Goal: Task Accomplishment & Management: Manage account settings

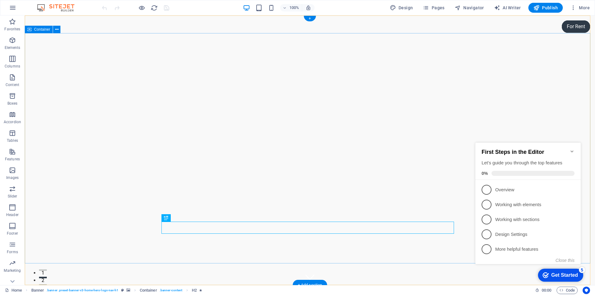
click at [310, 19] on div "+" at bounding box center [310, 19] width 12 height 6
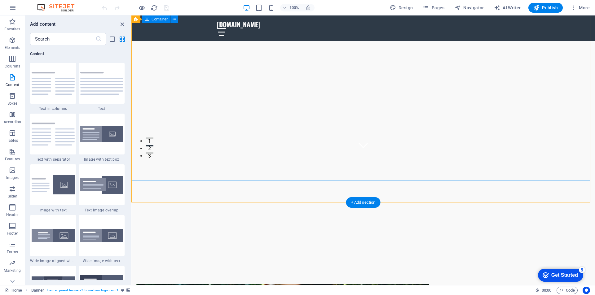
scroll to position [186, 0]
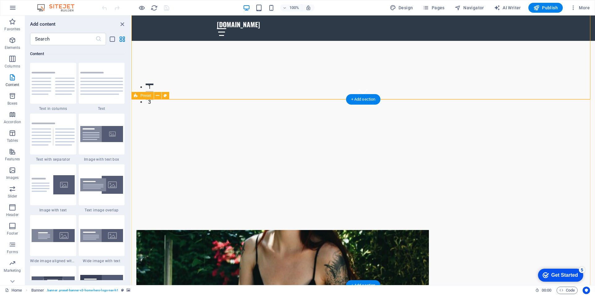
click at [313, 230] on figure at bounding box center [282, 298] width 293 height 137
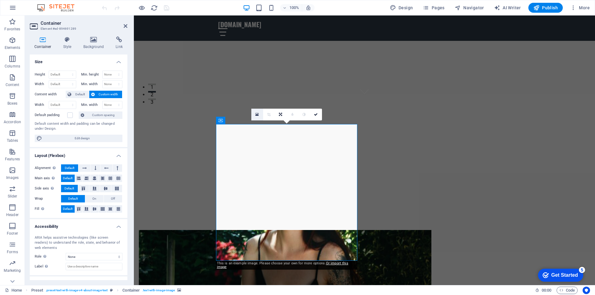
click at [257, 113] on icon at bounding box center [256, 115] width 3 height 4
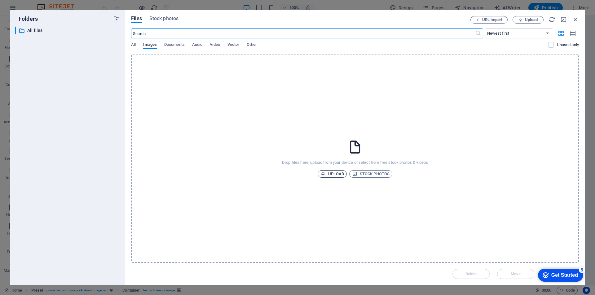
click at [332, 172] on span "Upload" at bounding box center [332, 173] width 24 height 7
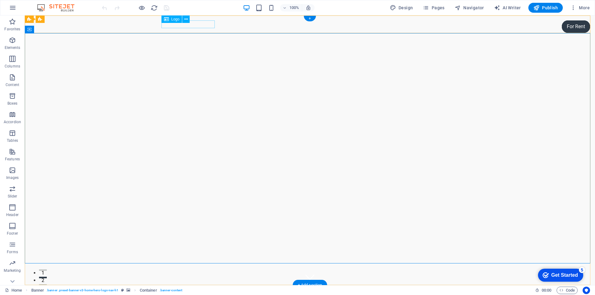
click at [170, 290] on div "voidinktattoos.co.za" at bounding box center [310, 294] width 293 height 8
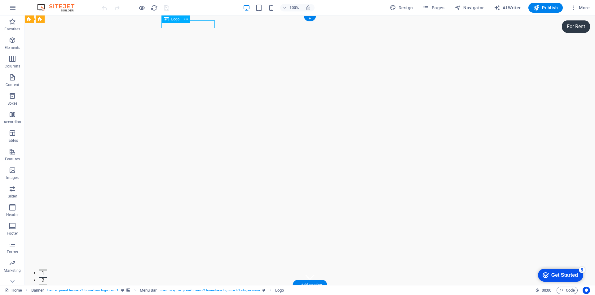
click at [170, 290] on div "voidinktattoos.co.za" at bounding box center [310, 294] width 293 height 8
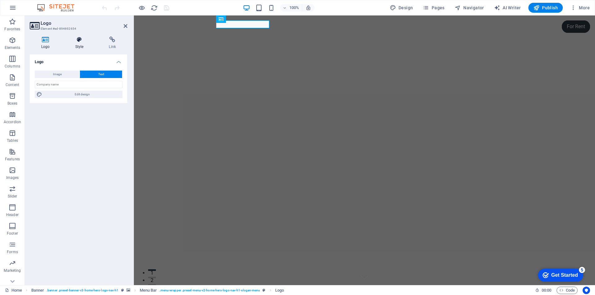
click at [76, 42] on icon at bounding box center [79, 40] width 31 height 6
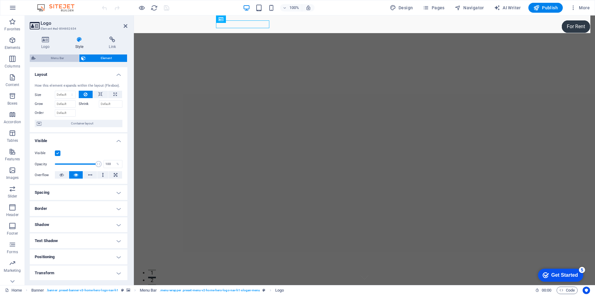
click at [67, 58] on span "Menu Bar" at bounding box center [58, 58] width 40 height 7
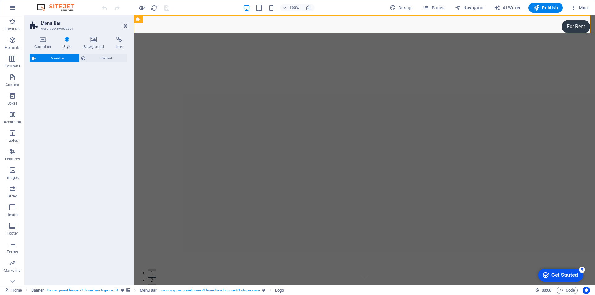
select select "rem"
select select "preset-menu-v2-home-hero-logo-nav-h1-slogan-menu"
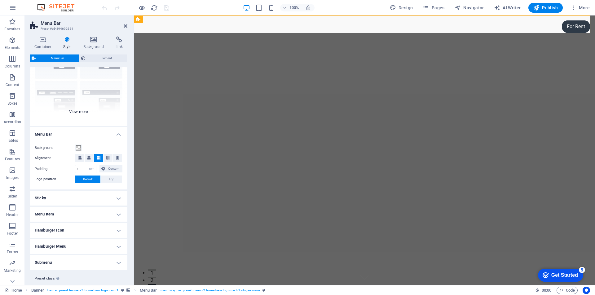
scroll to position [60, 0]
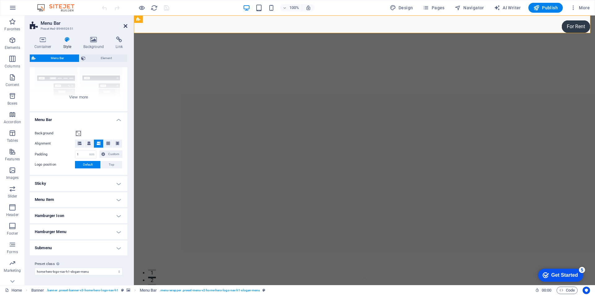
click at [126, 26] on icon at bounding box center [126, 26] width 4 height 5
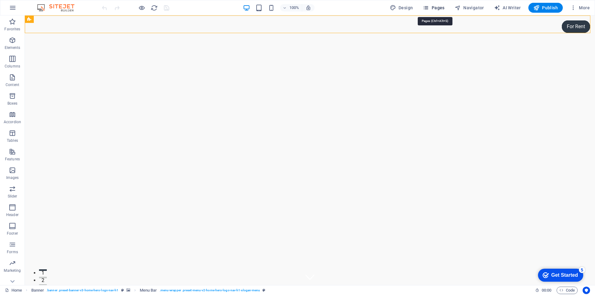
click at [429, 8] on icon "button" at bounding box center [426, 8] width 6 height 6
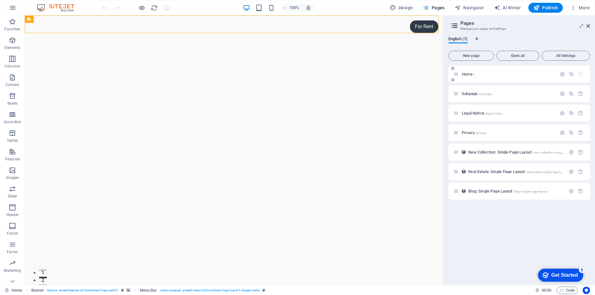
click at [465, 73] on span "Home /" at bounding box center [468, 74] width 13 height 5
click at [589, 26] on icon at bounding box center [588, 26] width 4 height 5
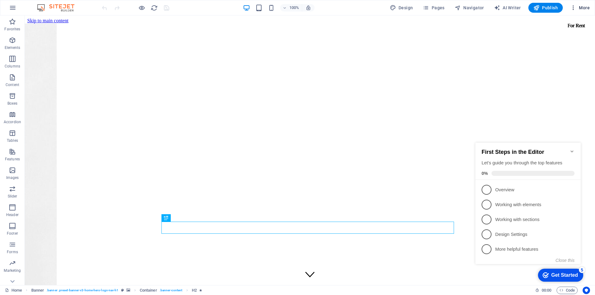
click at [574, 8] on icon "button" at bounding box center [573, 8] width 6 height 6
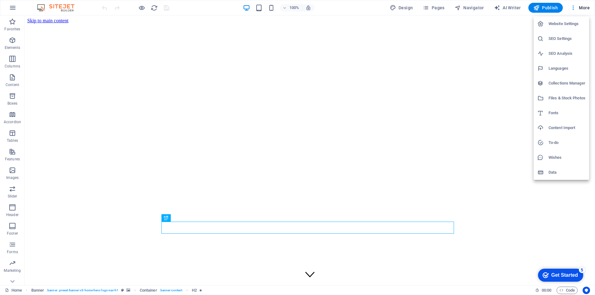
click at [569, 51] on h6 "SEO Analysis" at bounding box center [567, 53] width 37 height 7
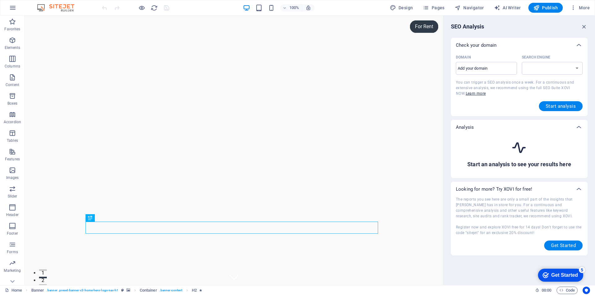
select select "google.com"
click at [502, 69] on input "Domain ​" at bounding box center [486, 69] width 61 height 10
type input "voidinktattoos.co"
select select "google.co.uk"
type input "voidinktattoos.co."
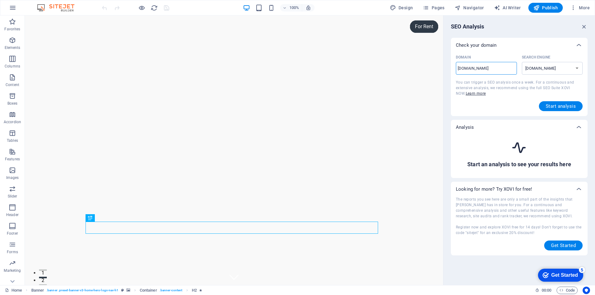
select select "google.com"
type input "voidinktattoos.co.za"
click at [557, 104] on span "Start analysis" at bounding box center [561, 106] width 30 height 5
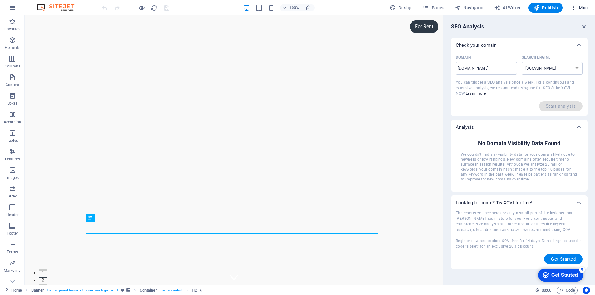
click at [575, 7] on icon "button" at bounding box center [573, 8] width 6 height 6
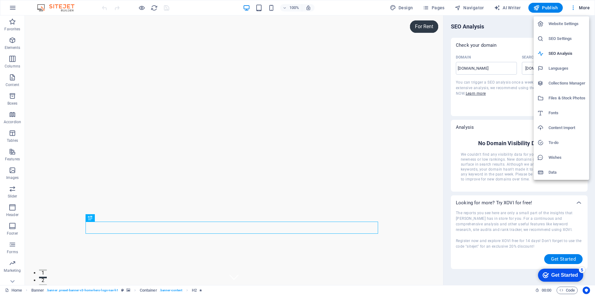
drag, startPoint x: 567, startPoint y: 52, endPoint x: 566, endPoint y: 41, distance: 11.3
click at [566, 41] on ul "Website Settings SEO Settings SEO Analysis Languages Collections Manager Files …" at bounding box center [561, 98] width 55 height 164
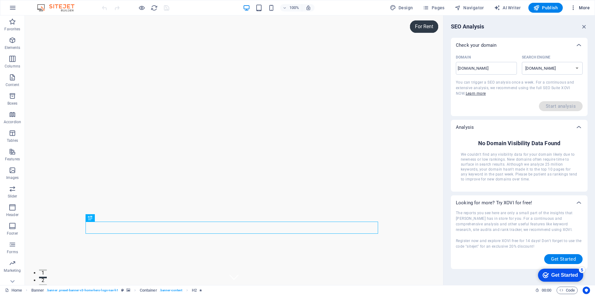
click at [574, 9] on icon "button" at bounding box center [573, 8] width 6 height 6
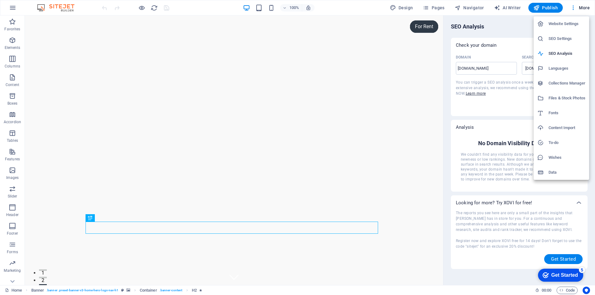
click at [568, 21] on h6 "Website Settings" at bounding box center [567, 23] width 37 height 7
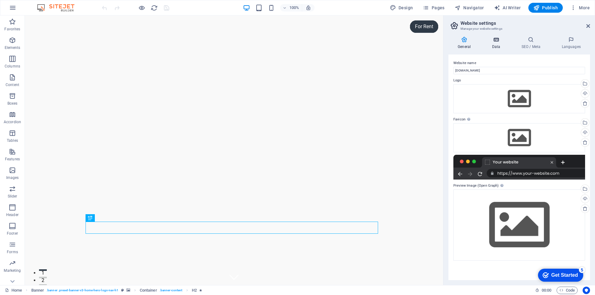
click at [493, 40] on icon at bounding box center [496, 40] width 27 height 6
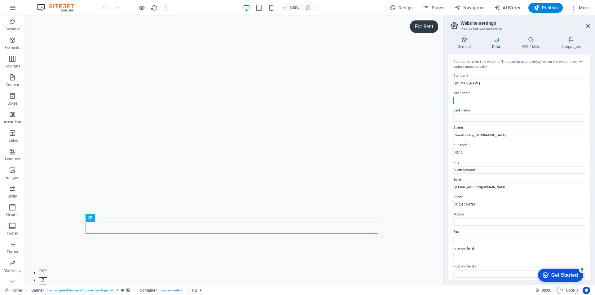
click at [483, 99] on input "First name" at bounding box center [519, 100] width 132 height 7
type input "[PERSON_NAME]"
click at [475, 119] on input "Last name" at bounding box center [519, 117] width 132 height 7
type input "[PERSON_NAME]"
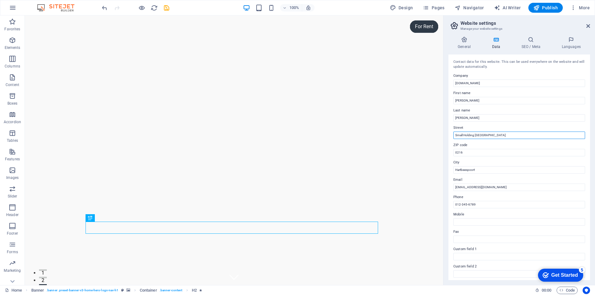
click at [479, 135] on input "Small Holding Camelion Village" at bounding box center [519, 135] width 132 height 7
drag, startPoint x: 502, startPoint y: 136, endPoint x: 450, endPoint y: 136, distance: 52.4
click at [450, 136] on div "Contact data for this website. This can be used everywhere on the website and w…" at bounding box center [519, 168] width 142 height 226
type input "House number 3 on portion 4, JQ, [GEOGRAPHIC_DATA]"
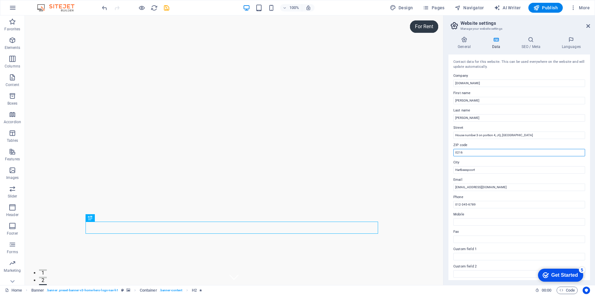
drag, startPoint x: 465, startPoint y: 153, endPoint x: 449, endPoint y: 156, distance: 15.7
click at [449, 156] on div "Contact data for this website. This can be used everywhere on the website and w…" at bounding box center [519, 168] width 142 height 226
type input "2805"
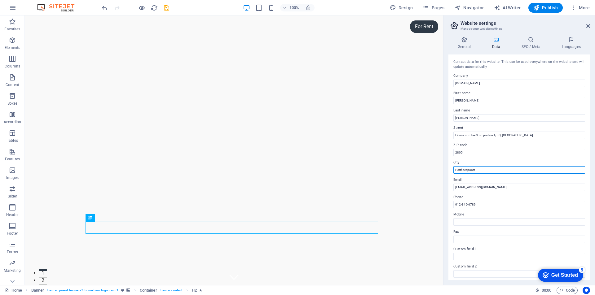
drag, startPoint x: 478, startPoint y: 171, endPoint x: 448, endPoint y: 171, distance: 30.1
click at [448, 171] on div "General Data SEO / Meta Languages Website name voidinktattoos.co.za Logo Drag f…" at bounding box center [520, 159] width 152 height 254
type input "Brits"
drag, startPoint x: 479, startPoint y: 205, endPoint x: 451, endPoint y: 207, distance: 28.2
click at [451, 207] on div "Contact data for this website. This can be used everywhere on the website and w…" at bounding box center [519, 168] width 142 height 226
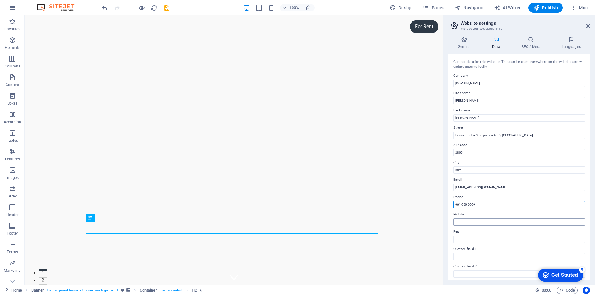
type input "061 050 6009"
click at [460, 219] on input "Mobile" at bounding box center [519, 222] width 132 height 7
type input "061 050 6009"
click at [533, 39] on icon at bounding box center [531, 40] width 38 height 6
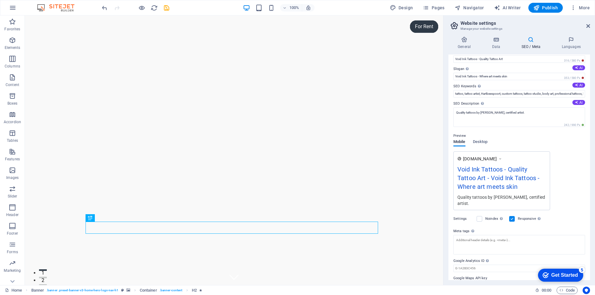
scroll to position [20, 0]
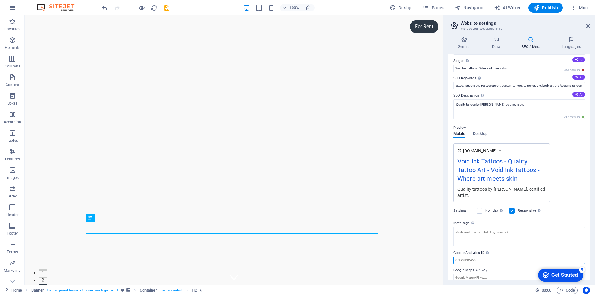
drag, startPoint x: 481, startPoint y: 253, endPoint x: 469, endPoint y: 253, distance: 11.8
click at [469, 257] on input "Google Analytics ID Please only add the Google Analytics ID. We automatically i…" at bounding box center [519, 260] width 132 height 7
paste input "1e323567-0939-40cf-a1c8-3586033d3078"
type input "1e323567-0939-40cf-a1c8-3586033d3078"
click at [504, 86] on input "tattoo, tattoo artist, Hartbeespoort, custom tattoos, tattoo studio, body art, …" at bounding box center [519, 85] width 132 height 7
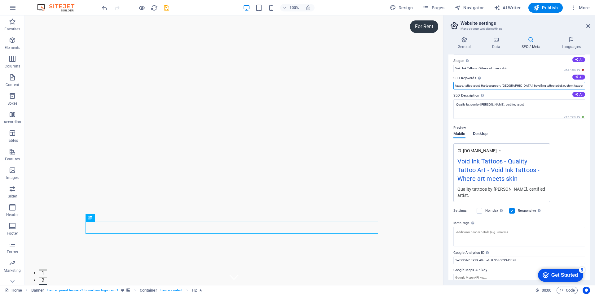
type input "tattoo, tattoo artist, Hartbeespoort, Northwest Province; travelling tattoo art…"
click at [486, 134] on span "Desktop" at bounding box center [480, 134] width 15 height 9
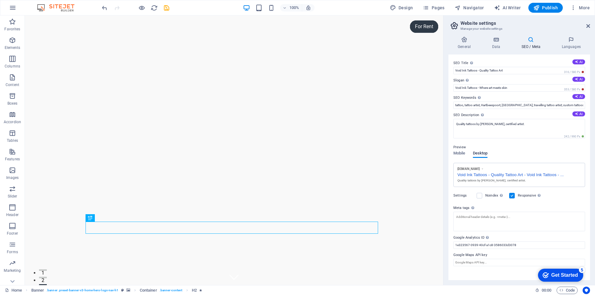
scroll to position [0, 0]
click at [461, 152] on span "Mobile" at bounding box center [459, 154] width 12 height 9
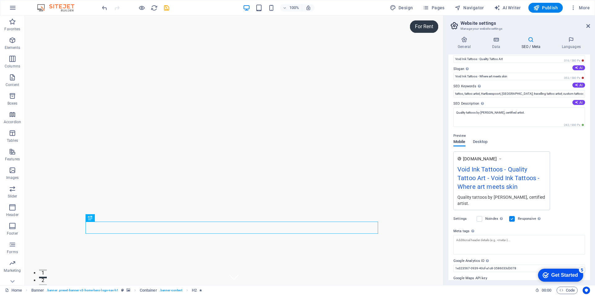
scroll to position [20, 0]
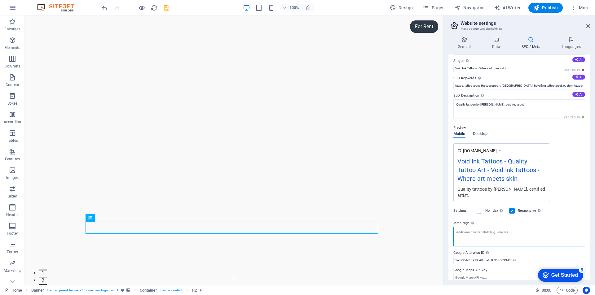
click at [472, 227] on textarea "Meta tags Enter HTML code here that will be placed inside the tags of your webs…" at bounding box center [519, 237] width 132 height 20
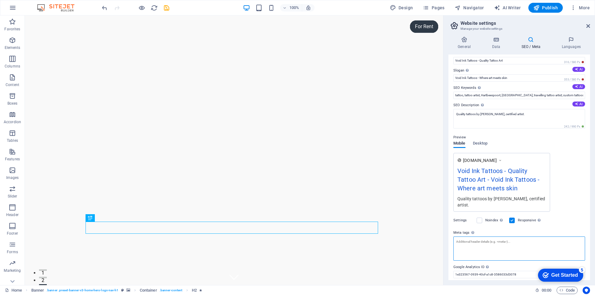
scroll to position [0, 0]
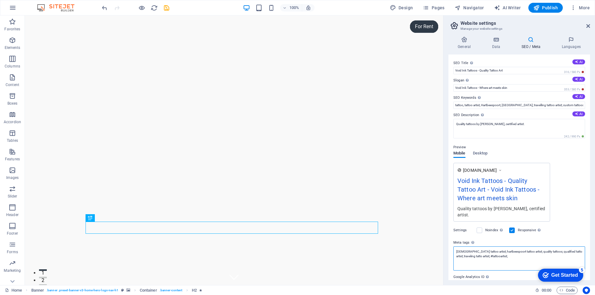
type textarea "Brits tattoo artist; hartbeespoort tattoo artist; quality tattoos; qualified ta…"
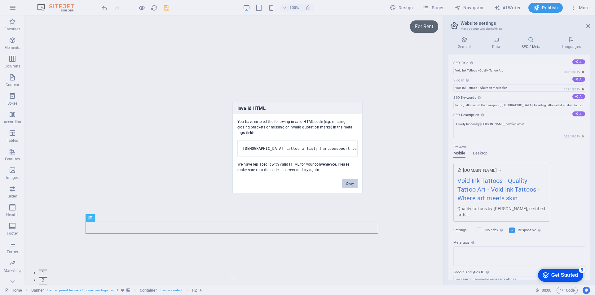
click at [348, 187] on button "Okay" at bounding box center [349, 183] width 15 height 9
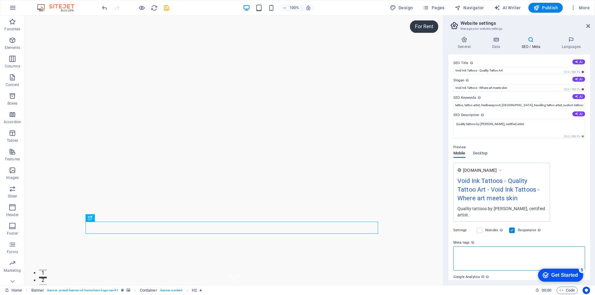
click at [474, 247] on textarea "Meta tags Enter HTML code here that will be placed inside the tags of your webs…" at bounding box center [519, 259] width 132 height 24
click at [475, 247] on textarea "Meta tags Enter HTML code here that will be placed inside the tags of your webs…" at bounding box center [519, 259] width 132 height 24
type textarea "#finelinetattoos; #tattooartist; #fineline; #tattooideas; brits tattoo artist; …"
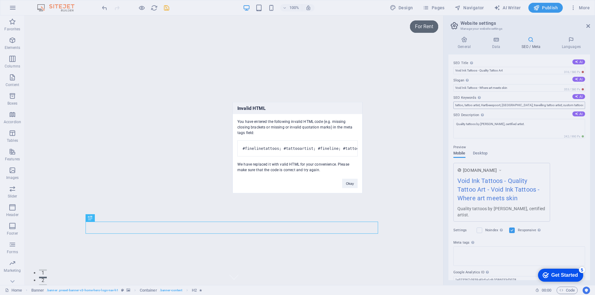
click at [454, 107] on body "voidinktattoos.co.za Home Favorites Elements Columns Content Boxes Accordion Ta…" at bounding box center [297, 147] width 595 height 295
click at [351, 188] on button "Okay" at bounding box center [349, 183] width 15 height 9
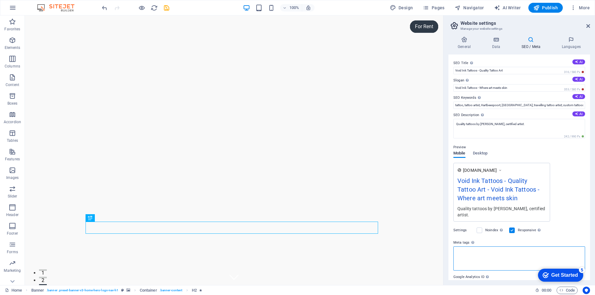
click at [475, 247] on textarea "Meta tags Enter HTML code here that will be placed inside the tags of your webs…" at bounding box center [519, 259] width 132 height 24
type textarea "tattooartist; tattoo; ink; tattooart; tattoos; inked; finelinetattoo; blackandg…"
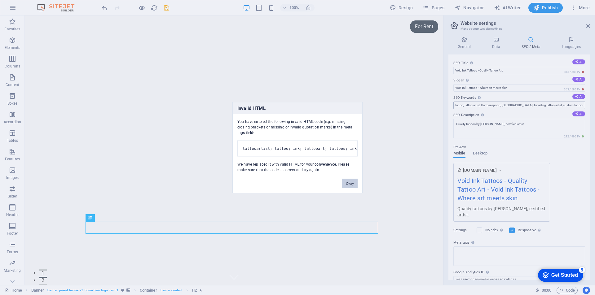
click at [465, 106] on body "voidinktattoos.co.za Home Favorites Elements Columns Content Boxes Accordion Ta…" at bounding box center [297, 147] width 595 height 295
click at [353, 188] on button "Okay" at bounding box center [349, 183] width 15 height 9
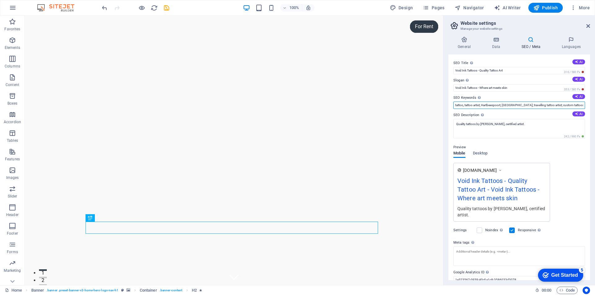
click at [456, 105] on input "tattoo, tattoo artist, Hartbeespoort, Northwest Province; travelling tattoo art…" at bounding box center [519, 105] width 132 height 7
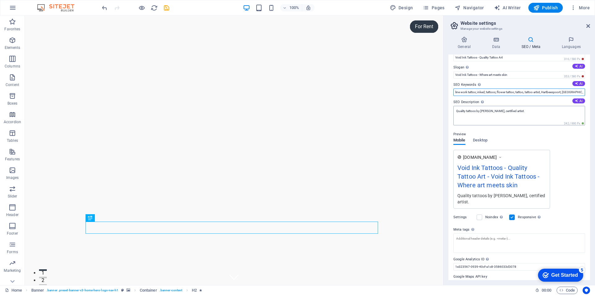
scroll to position [20, 0]
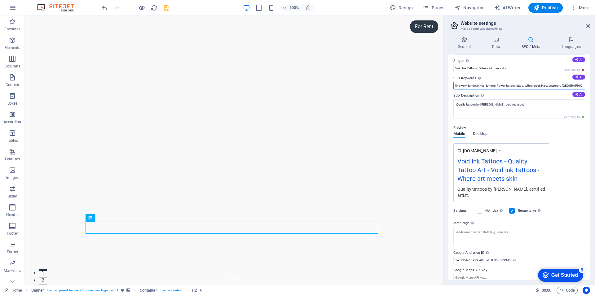
type input "line work tattoo; inked; tattoos; flower tattoo; tattoo, tattoo artist, Hartbee…"
click at [563, 276] on div "Get Started" at bounding box center [564, 276] width 27 height 6
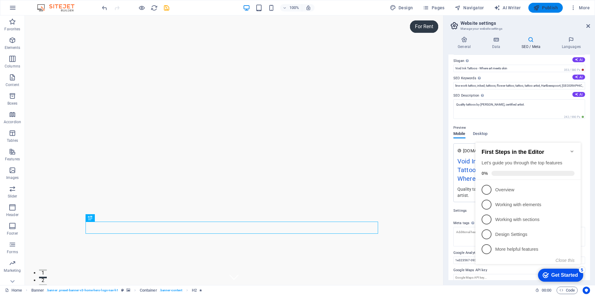
click at [550, 7] on span "Publish" at bounding box center [545, 8] width 24 height 6
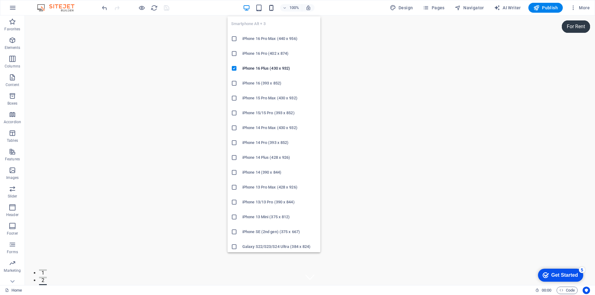
click at [272, 9] on icon "button" at bounding box center [271, 7] width 7 height 7
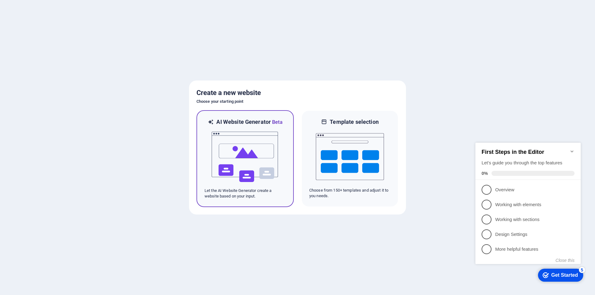
click at [231, 157] on img at bounding box center [245, 157] width 68 height 62
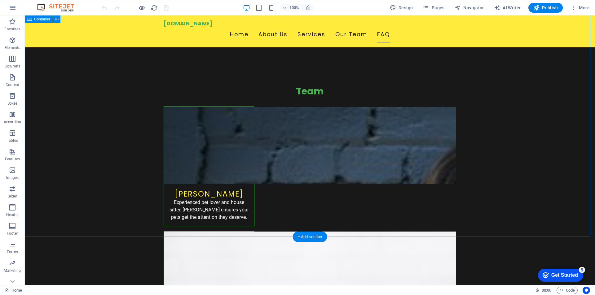
scroll to position [978, 0]
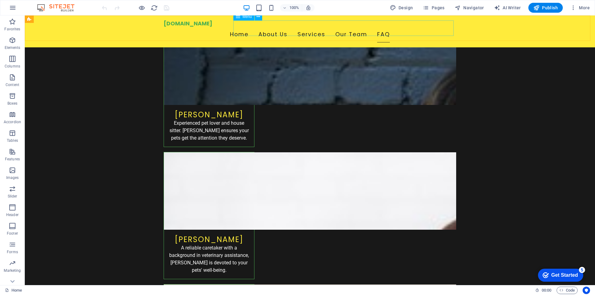
click at [234, 31] on nav "Home About Us Services Our Team FAQ" at bounding box center [310, 34] width 293 height 15
click at [540, 8] on span "Publish" at bounding box center [545, 8] width 24 height 6
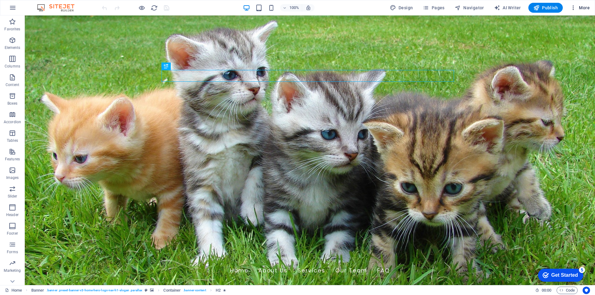
click at [574, 8] on icon "button" at bounding box center [573, 8] width 6 height 6
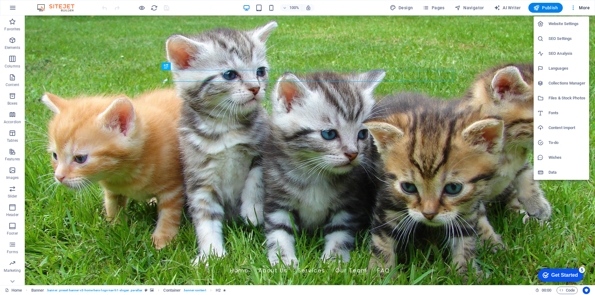
click at [573, 23] on h6 "Website Settings" at bounding box center [567, 23] width 37 height 7
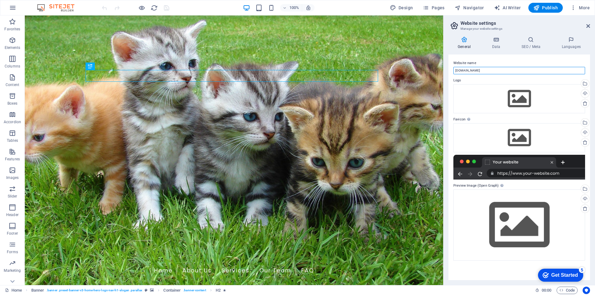
click at [478, 70] on input "[DOMAIN_NAME]" at bounding box center [519, 70] width 132 height 7
type input "houseandpetsitting.co.zo"
click at [500, 44] on h4 "Data" at bounding box center [497, 43] width 29 height 13
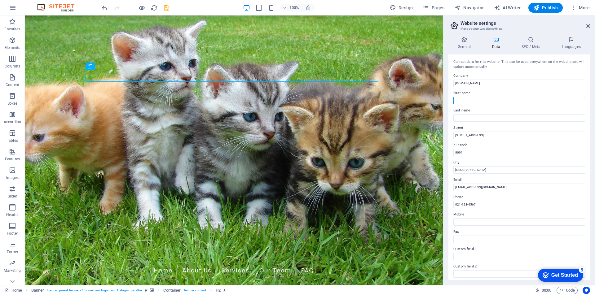
click at [490, 99] on input "First name" at bounding box center [519, 100] width 132 height 7
type input "[PERSON_NAME]"
click at [470, 120] on input "Last name" at bounding box center [519, 117] width 132 height 7
type input "[PERSON_NAME]"
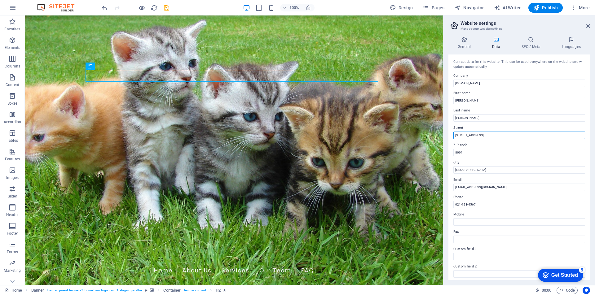
click at [466, 137] on input "[STREET_ADDRESS]" at bounding box center [519, 135] width 132 height 7
drag, startPoint x: 482, startPoint y: 137, endPoint x: 444, endPoint y: 137, distance: 38.1
click at [444, 137] on aside "Website settings Manage your website settings General Data SEO / Meta Languages…" at bounding box center [519, 150] width 152 height 270
type input "House number 3 on portion 4, JQ, Zandfontein"
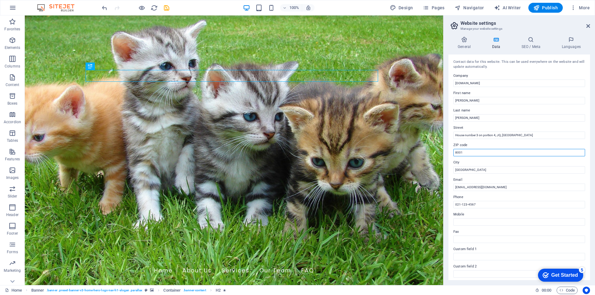
drag, startPoint x: 493, startPoint y: 167, endPoint x: 443, endPoint y: 154, distance: 51.6
type input "2805"
drag, startPoint x: 498, startPoint y: 187, endPoint x: 440, endPoint y: 174, distance: 60.0
type input "Brits"
drag, startPoint x: 503, startPoint y: 219, endPoint x: 443, endPoint y: 204, distance: 61.9
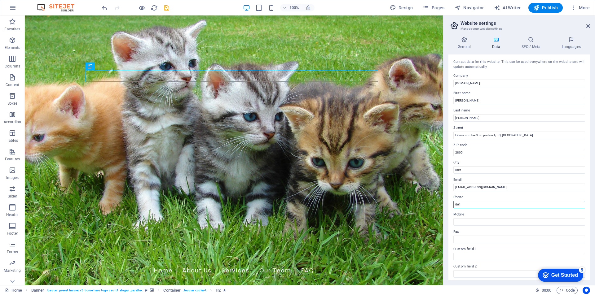
type input "0610506009"
click at [487, 220] on input "Mobile" at bounding box center [519, 222] width 132 height 7
type input "0610506009"
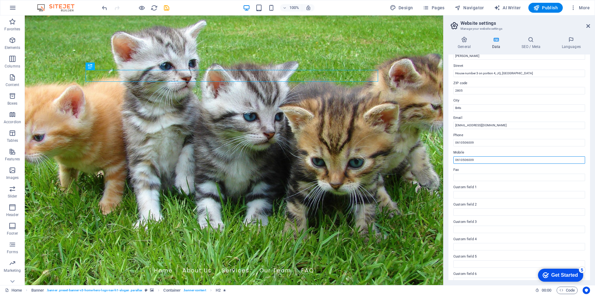
scroll to position [72, 0]
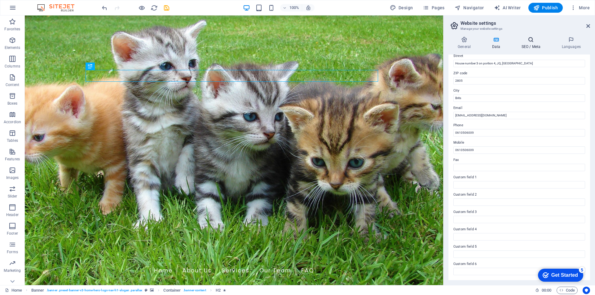
click at [530, 41] on icon at bounding box center [531, 40] width 38 height 6
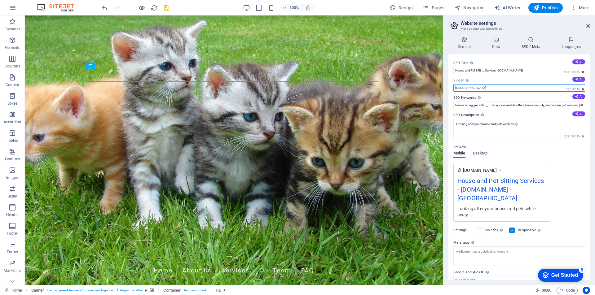
drag, startPoint x: 473, startPoint y: 85, endPoint x: 449, endPoint y: 86, distance: 23.6
click at [449, 86] on div "SEO Title The title of your website - make it something that stands out in sear…" at bounding box center [519, 168] width 142 height 226
click at [537, 68] on input "House and Pet Sitting Services - houseandpetsitting.co.za" at bounding box center [519, 70] width 132 height 7
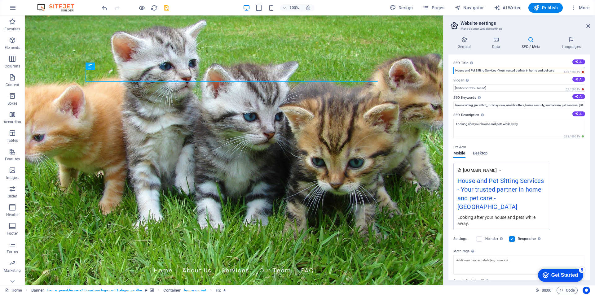
drag, startPoint x: 501, startPoint y: 71, endPoint x: 558, endPoint y: 73, distance: 57.1
click at [558, 73] on input "House and Pet Sitting Services - Your trusted partner in home and pet care" at bounding box center [519, 70] width 132 height 7
type input "House and Pet Sitting Services - Your trusted partner in home and pet care"
drag, startPoint x: 465, startPoint y: 88, endPoint x: 451, endPoint y: 89, distance: 14.0
click at [451, 89] on div "SEO Title The title of your website - make it something that stands out in sear…" at bounding box center [519, 168] width 142 height 226
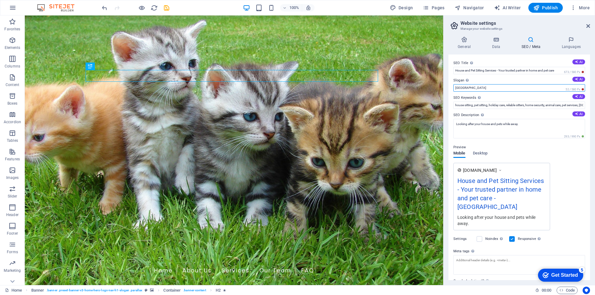
paste input "Your trusted partner in home and pet care"
type input "Your trusted partner in home and pet care"
click at [466, 104] on input "house sitting, pet sitting, holiday care, reliable sitters, home security, anim…" at bounding box center [519, 105] width 132 height 7
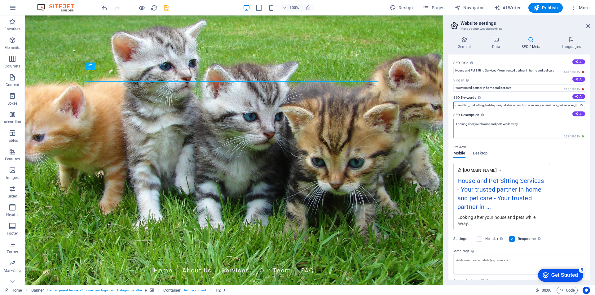
scroll to position [0, 0]
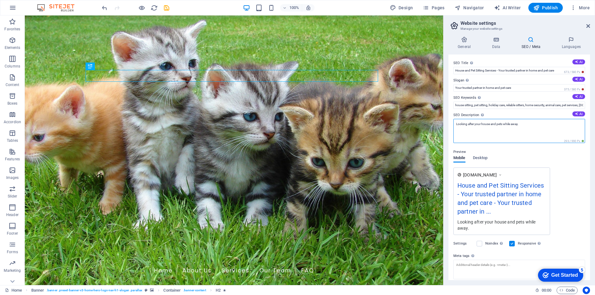
click at [524, 126] on textarea "Looking after your house and pets while away." at bounding box center [519, 131] width 132 height 24
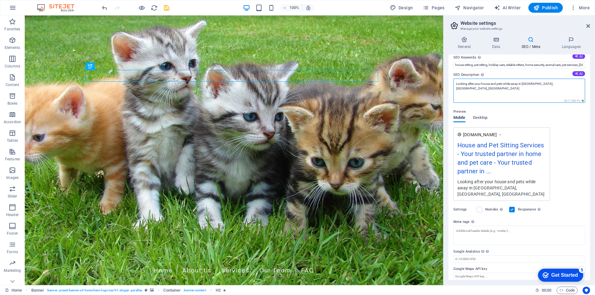
scroll to position [45, 0]
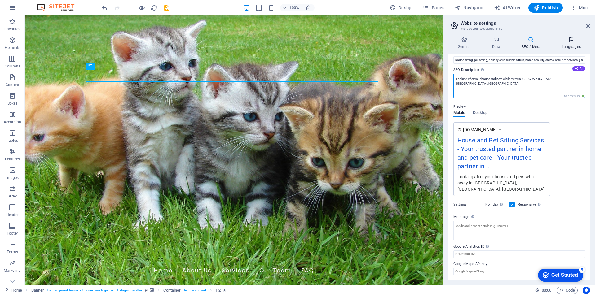
type textarea "Looking after your house and pets while away in [GEOGRAPHIC_DATA], [GEOGRAPHIC_…"
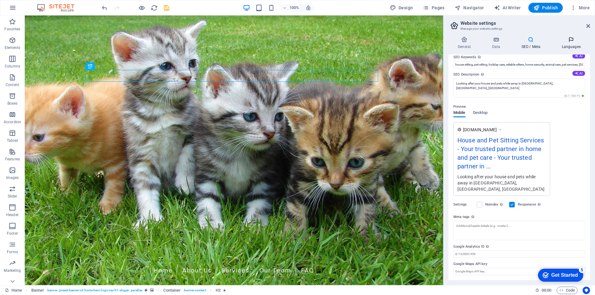
click at [568, 42] on icon at bounding box center [571, 40] width 38 height 6
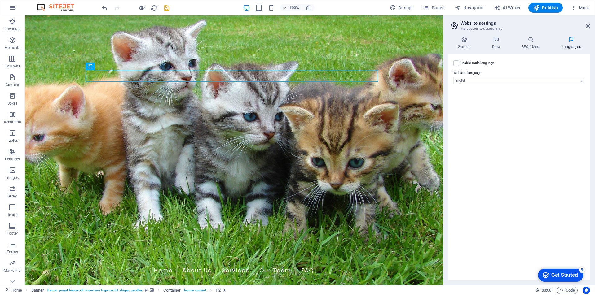
click at [562, 273] on div "Get Started" at bounding box center [564, 276] width 27 height 6
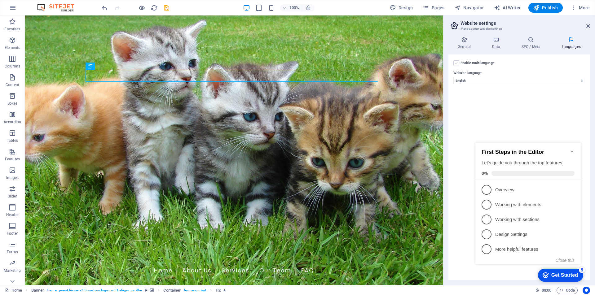
click at [458, 63] on label at bounding box center [456, 63] width 6 height 6
click at [0, 0] on input "Enable multilanguage To disable multilanguage delete all languages until only o…" at bounding box center [0, 0] width 0 height 0
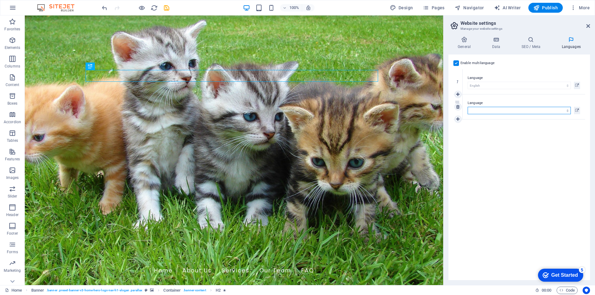
click at [486, 110] on select "Abkhazian Afar Afrikaans Akan Albanian Amharic Arabic Aragonese Armenian Assame…" at bounding box center [519, 110] width 103 height 7
select select "2"
click at [468, 107] on select "Abkhazian Afar Afrikaans Akan Albanian Amharic Arabic Aragonese Armenian Assame…" at bounding box center [519, 110] width 103 height 7
click at [557, 277] on div "Get Started" at bounding box center [564, 276] width 27 height 6
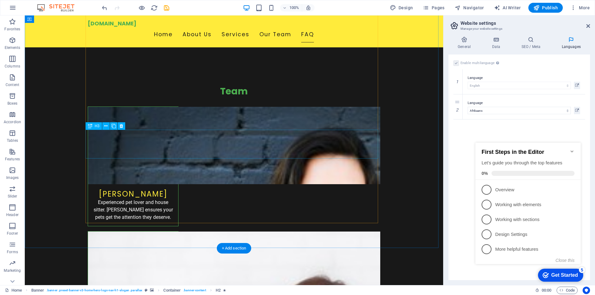
scroll to position [978, 0]
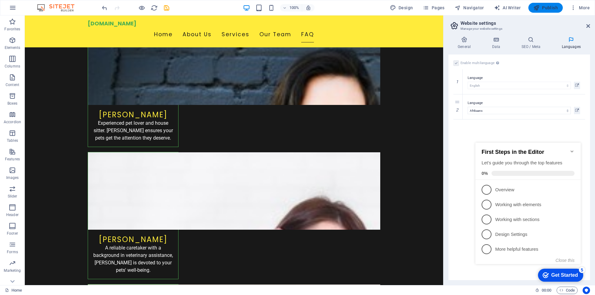
click at [550, 6] on span "Publish" at bounding box center [545, 8] width 24 height 6
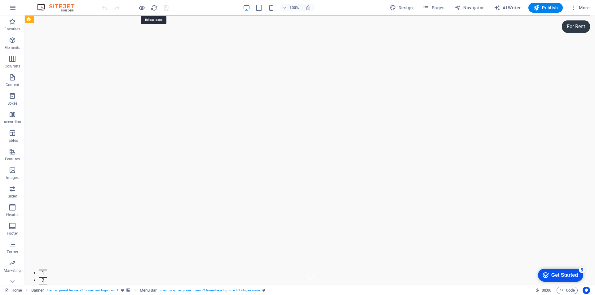
click at [153, 8] on icon "reload" at bounding box center [154, 7] width 7 height 7
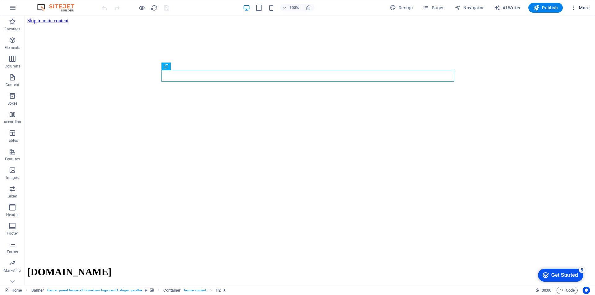
click at [576, 7] on icon "button" at bounding box center [573, 8] width 6 height 6
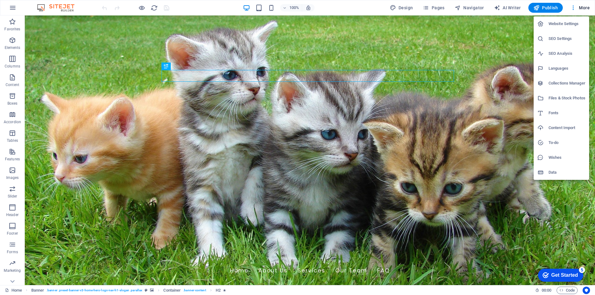
click at [571, 23] on h6 "Website Settings" at bounding box center [567, 23] width 37 height 7
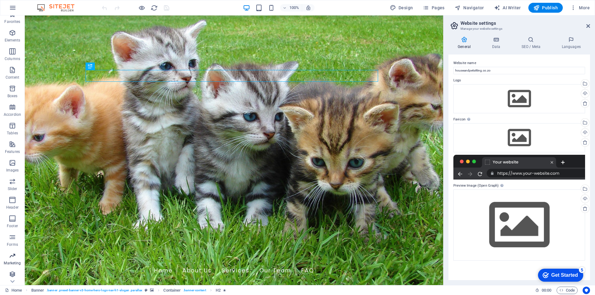
scroll to position [9, 0]
click at [13, 258] on icon "button" at bounding box center [12, 254] width 7 height 7
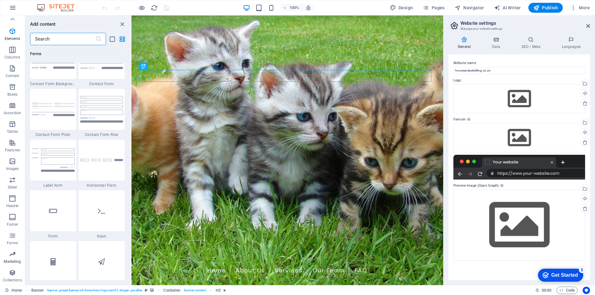
scroll to position [5049, 0]
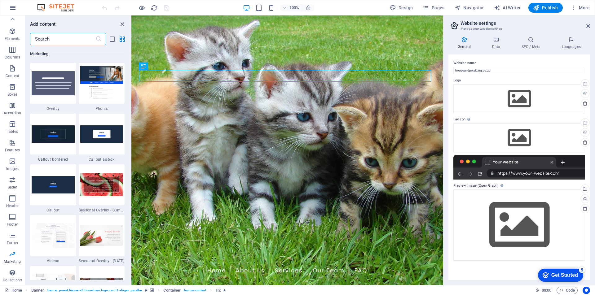
click at [9, 7] on icon "button" at bounding box center [12, 7] width 7 height 7
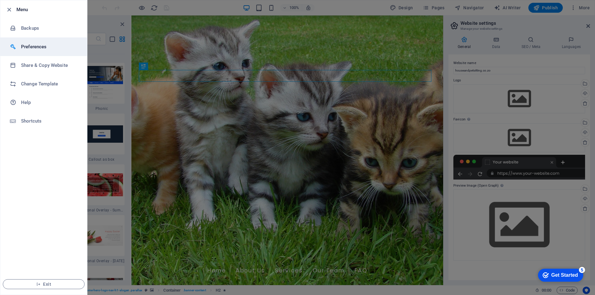
click at [28, 49] on h6 "Preferences" at bounding box center [49, 46] width 57 height 7
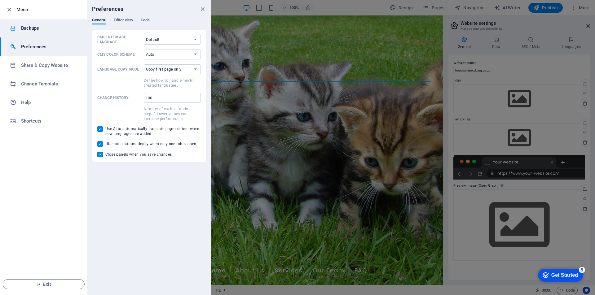
click at [30, 28] on h6 "Backups" at bounding box center [49, 27] width 57 height 7
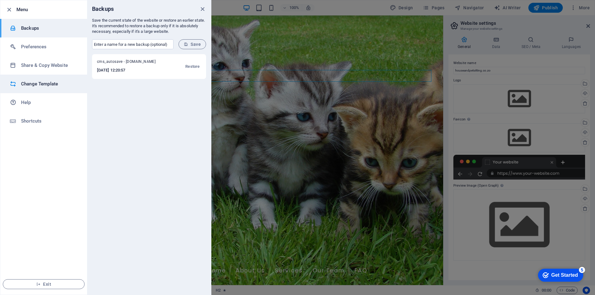
click at [33, 81] on h6 "Change Template" at bounding box center [49, 83] width 57 height 7
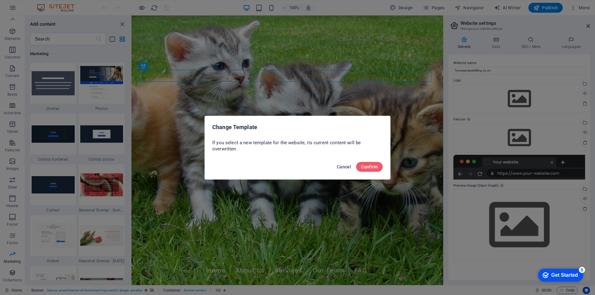
click at [347, 166] on span "Cancel" at bounding box center [344, 167] width 14 height 5
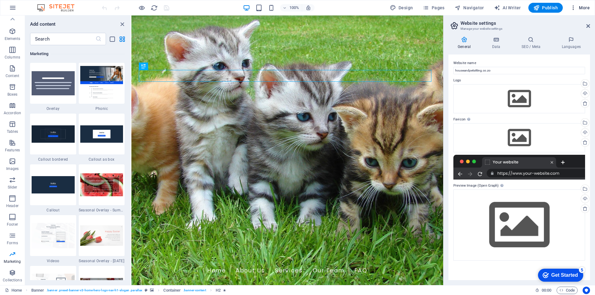
click at [575, 8] on icon "button" at bounding box center [573, 8] width 6 height 6
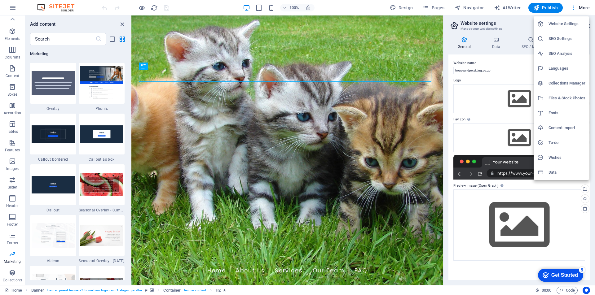
click at [562, 172] on h6 "Data" at bounding box center [567, 172] width 37 height 7
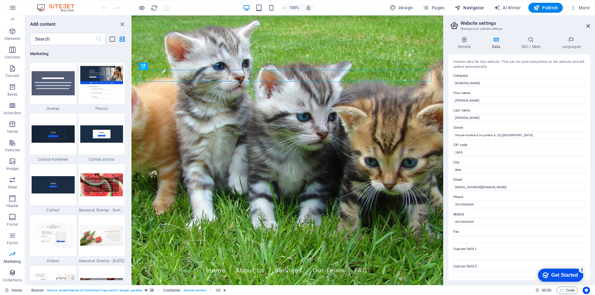
click at [469, 6] on span "Navigator" at bounding box center [469, 8] width 29 height 6
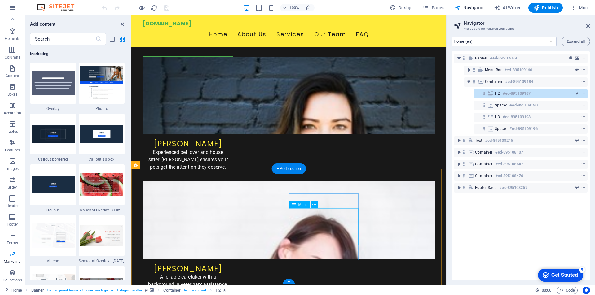
scroll to position [978, 0]
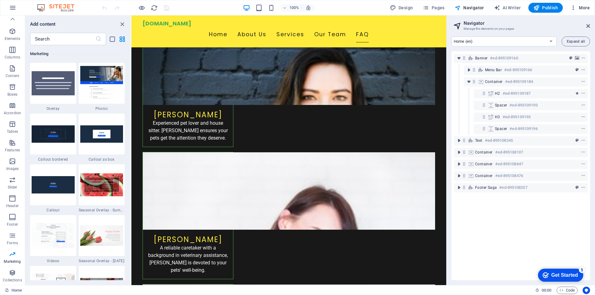
click at [572, 10] on icon "button" at bounding box center [573, 8] width 6 height 6
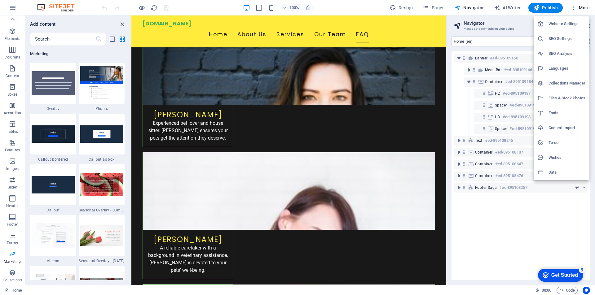
click at [566, 20] on h6 "Website Settings" at bounding box center [567, 23] width 37 height 7
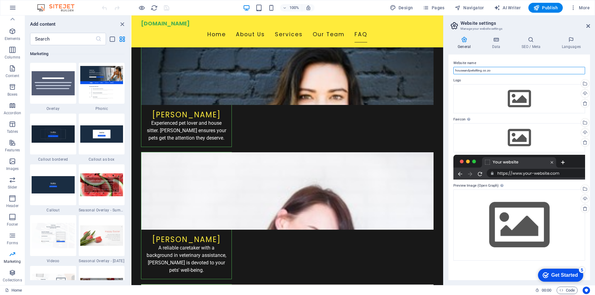
drag, startPoint x: 496, startPoint y: 71, endPoint x: 451, endPoint y: 72, distance: 44.3
click at [451, 72] on div "Website name houseandpetsitting.co.zo Logo Drag files here, click to choose fil…" at bounding box center [519, 168] width 142 height 226
click at [14, 9] on icon "button" at bounding box center [12, 7] width 7 height 7
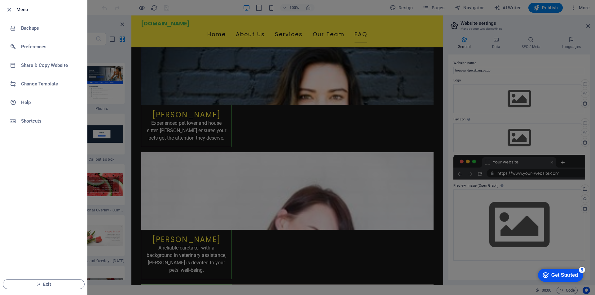
click at [541, 8] on div at bounding box center [297, 147] width 595 height 295
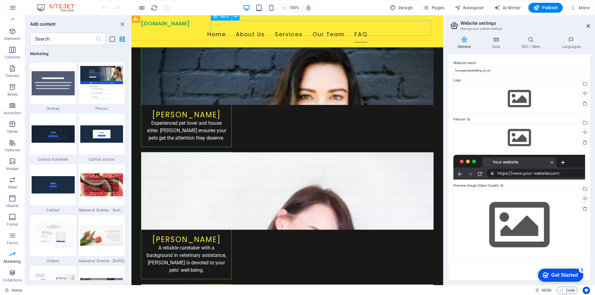
click at [250, 31] on nav "Home About Us Services Our Team FAQ" at bounding box center [287, 34] width 293 height 15
click at [484, 7] on span "Navigator" at bounding box center [469, 8] width 29 height 6
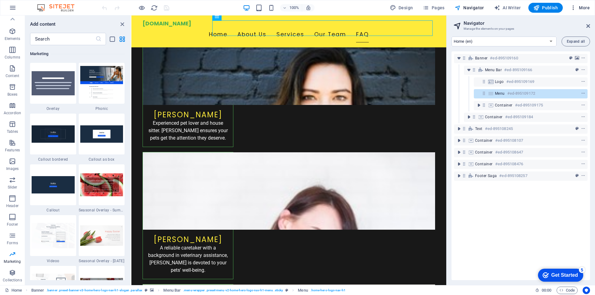
click at [576, 8] on icon "button" at bounding box center [573, 8] width 6 height 6
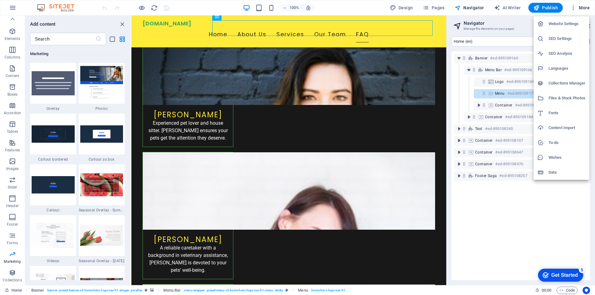
click at [562, 81] on h6 "Collections Manager" at bounding box center [567, 83] width 37 height 7
select select
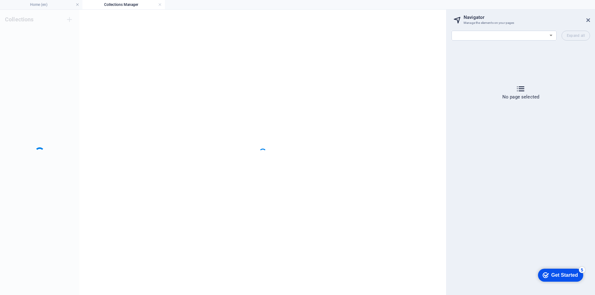
scroll to position [0, 0]
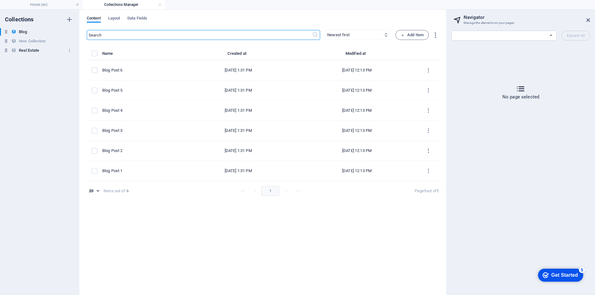
click at [26, 48] on h6 "Real Estate" at bounding box center [29, 50] width 20 height 7
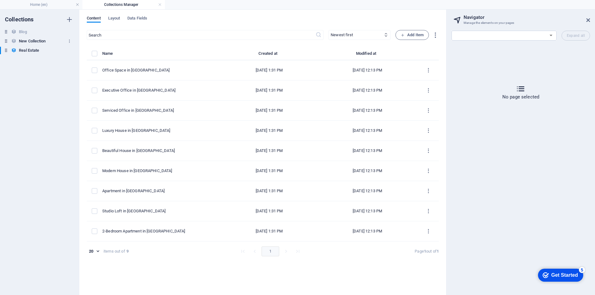
click at [46, 42] on h6 "New Collection" at bounding box center [32, 41] width 27 height 7
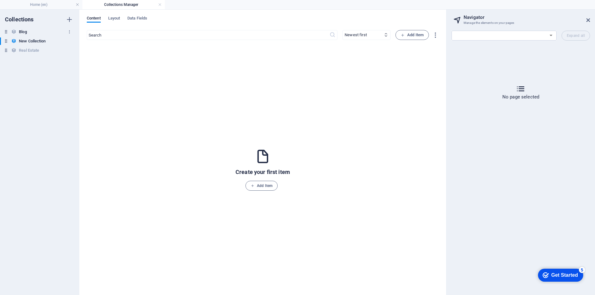
click at [24, 33] on h6 "Blog" at bounding box center [23, 31] width 8 height 7
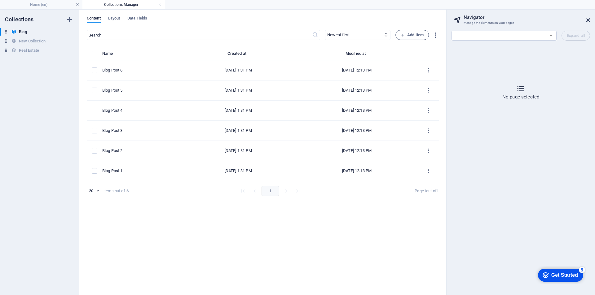
click at [588, 21] on icon at bounding box center [588, 20] width 4 height 5
